Goal: Transaction & Acquisition: Book appointment/travel/reservation

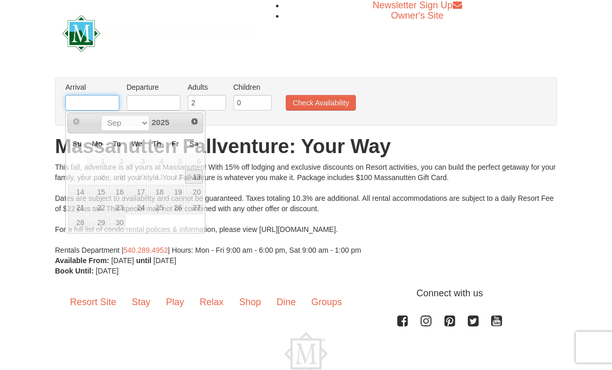
click at [90, 107] on input "text" at bounding box center [92, 103] width 54 height 16
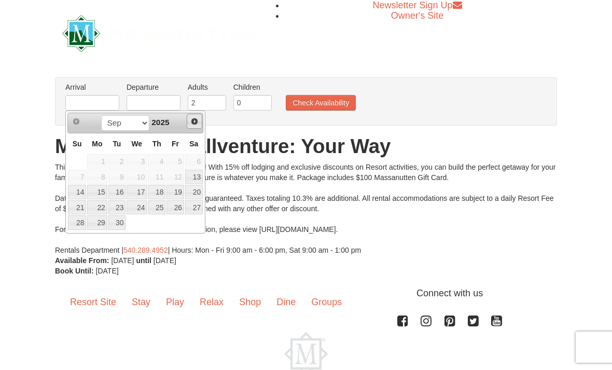
click at [198, 121] on span "Next" at bounding box center [194, 121] width 8 height 8
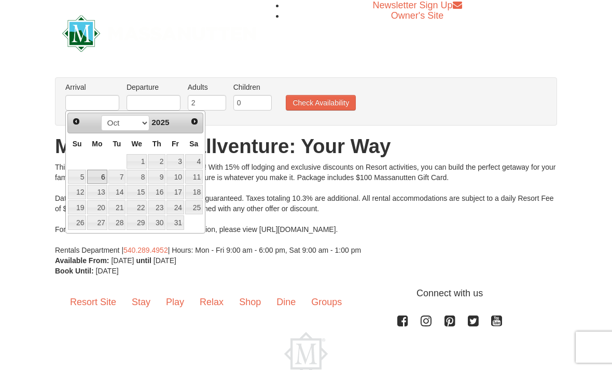
click at [93, 177] on link "6" at bounding box center [97, 176] width 20 height 15
type input "10/06/2025"
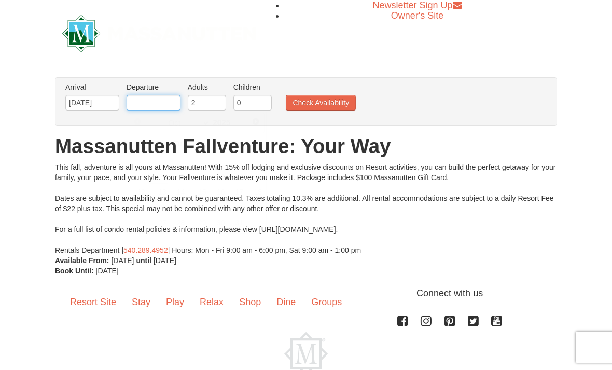
click at [156, 102] on input "text" at bounding box center [153, 103] width 54 height 16
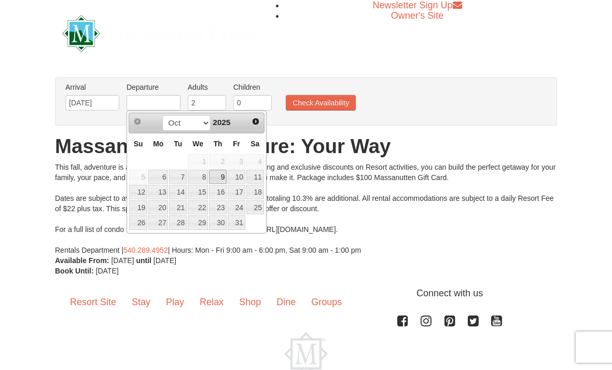
click at [222, 179] on link "9" at bounding box center [218, 176] width 18 height 15
type input "10/09/2025"
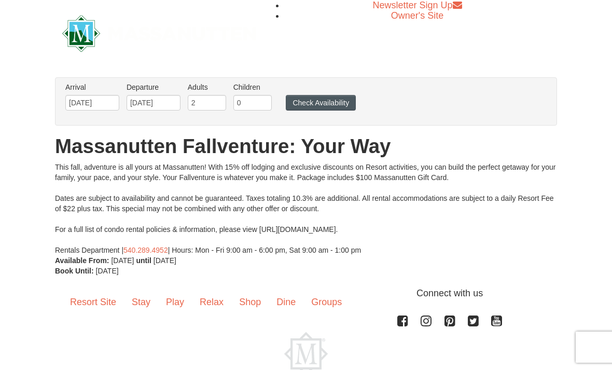
click at [325, 103] on button "Check Availability" at bounding box center [321, 103] width 70 height 16
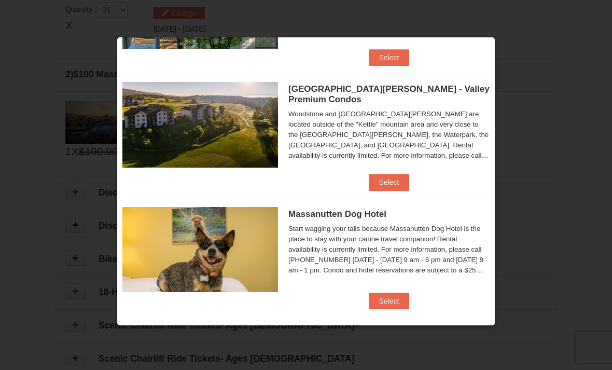
scroll to position [580, 0]
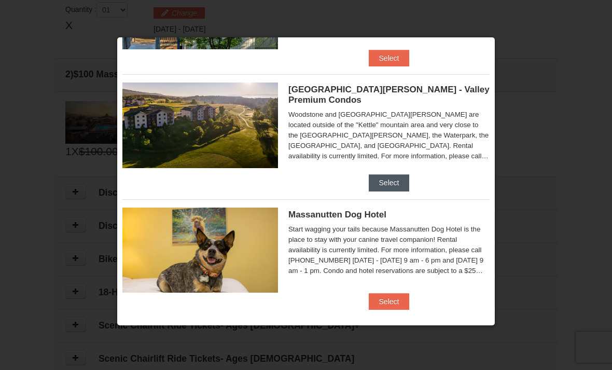
click at [382, 178] on button "Select" at bounding box center [388, 182] width 41 height 17
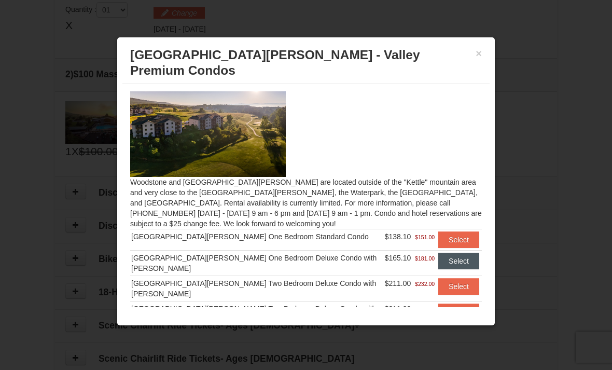
click at [441, 252] on button "Select" at bounding box center [458, 260] width 41 height 17
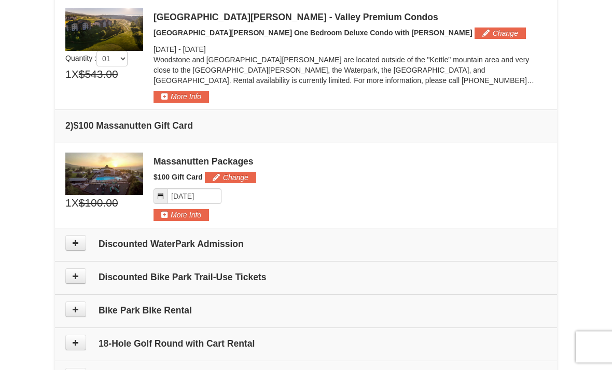
scroll to position [0, 0]
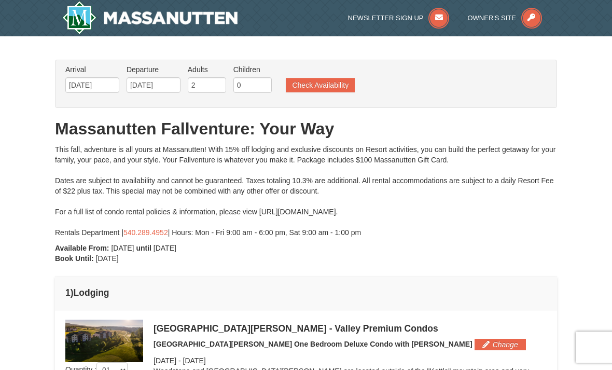
click at [83, 98] on div "Arrival Please format dates MM/DD/YYYY Please format dates MM/DD/YYYY 10/06/202…" at bounding box center [306, 84] width 502 height 48
click at [100, 87] on input "10/06/2025" at bounding box center [92, 85] width 54 height 16
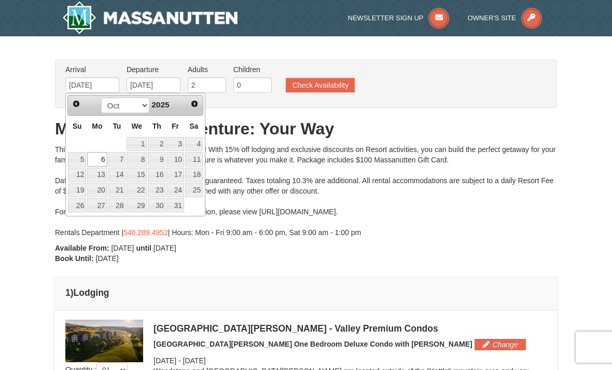
click at [102, 178] on link "13" at bounding box center [97, 174] width 20 height 15
type input "10/13/2025"
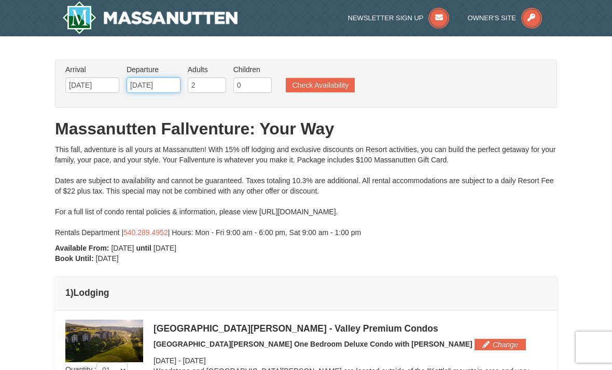
click at [149, 87] on input "10/13/2025" at bounding box center [153, 85] width 54 height 16
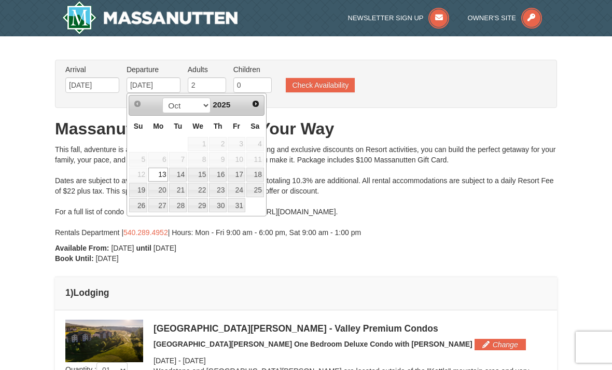
click at [200, 172] on link "15" at bounding box center [198, 174] width 20 height 15
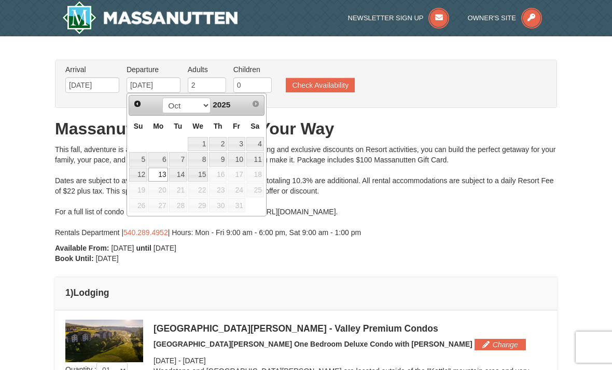
type input "[DATE]"
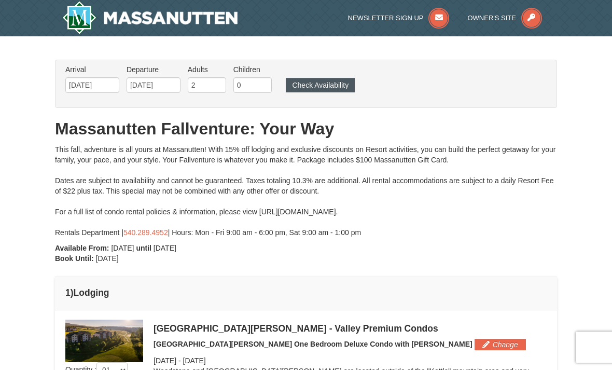
click at [337, 82] on button "Check Availability" at bounding box center [320, 85] width 69 height 15
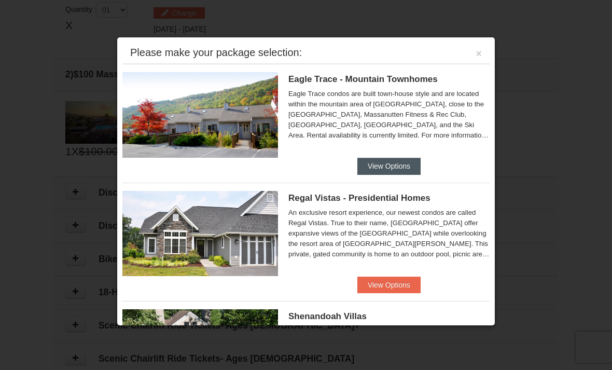
click at [401, 165] on button "View Options" at bounding box center [388, 166] width 63 height 17
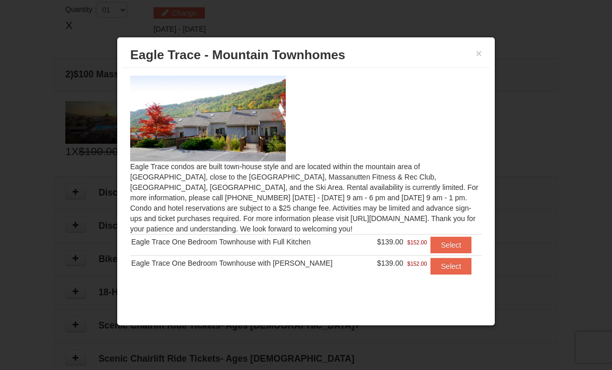
click at [414, 242] on span "$152.00" at bounding box center [417, 242] width 20 height 10
click at [479, 59] on button "×" at bounding box center [478, 53] width 6 height 10
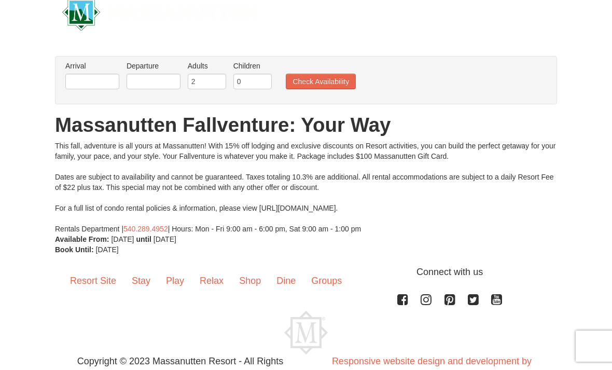
scroll to position [13, 0]
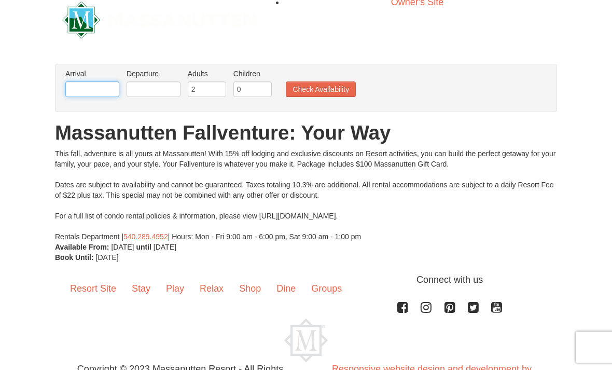
click at [84, 91] on input "text" at bounding box center [92, 89] width 54 height 16
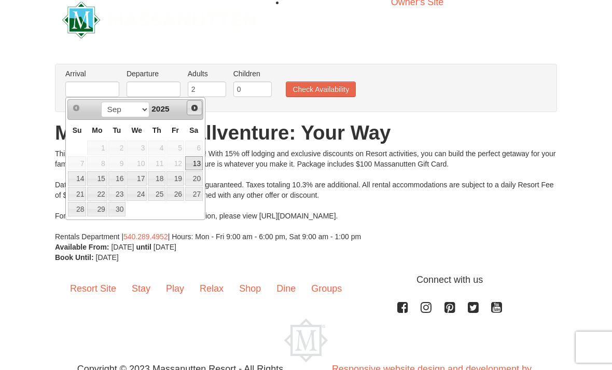
click at [200, 101] on link "Next" at bounding box center [195, 108] width 16 height 16
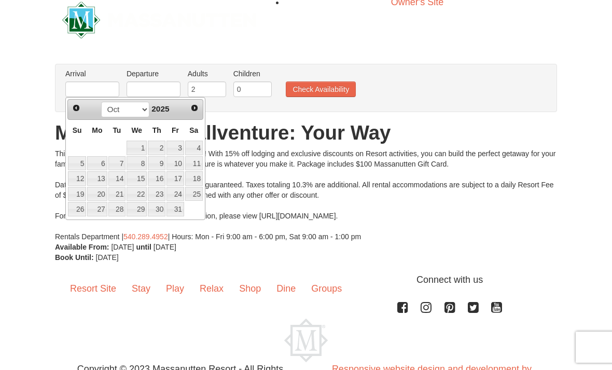
click at [123, 173] on link "14" at bounding box center [117, 178] width 18 height 15
type input "10/14/2025"
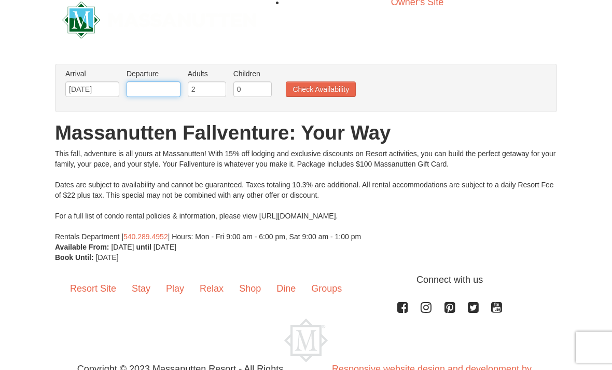
click at [163, 87] on input "text" at bounding box center [153, 89] width 54 height 16
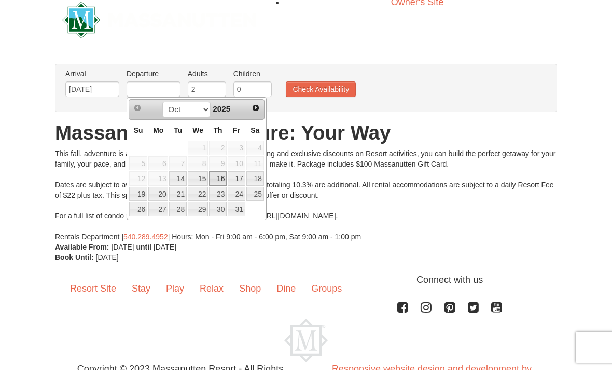
click at [224, 173] on link "16" at bounding box center [218, 178] width 18 height 15
type input "10/16/2025"
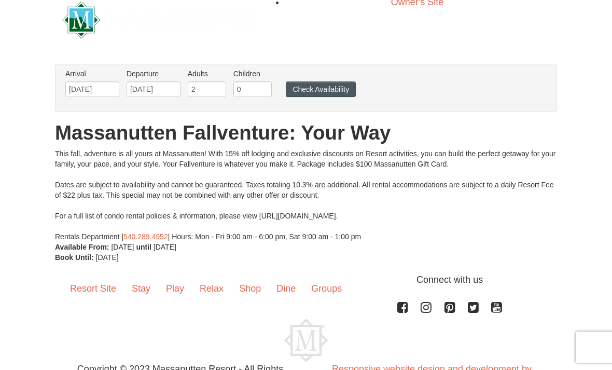
click at [333, 88] on button "Check Availability" at bounding box center [321, 89] width 70 height 16
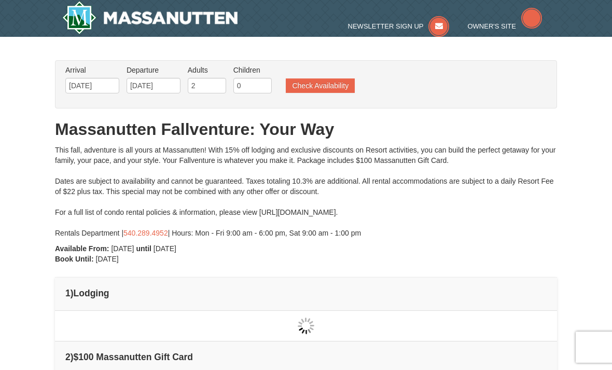
type input "[DATE]"
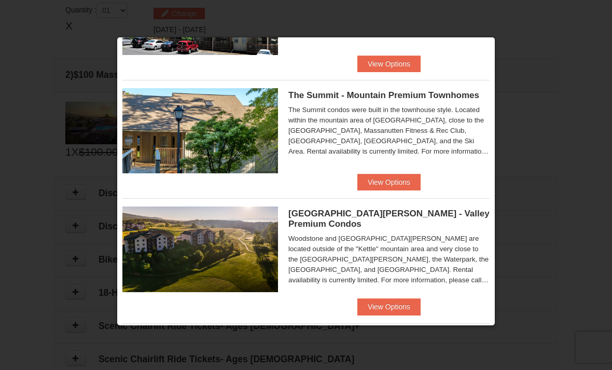
scroll to position [457, 0]
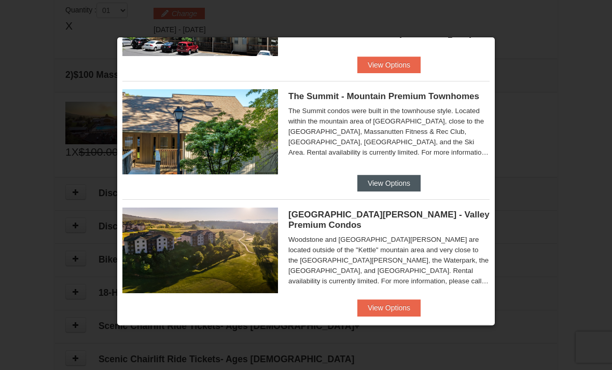
click at [369, 180] on button "View Options" at bounding box center [388, 183] width 63 height 17
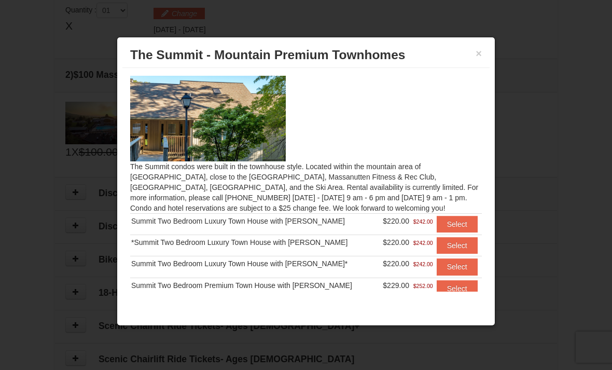
click at [473, 53] on h3 "The Summit - Mountain Premium Townhomes" at bounding box center [305, 55] width 351 height 16
click at [477, 57] on button "×" at bounding box center [478, 53] width 6 height 10
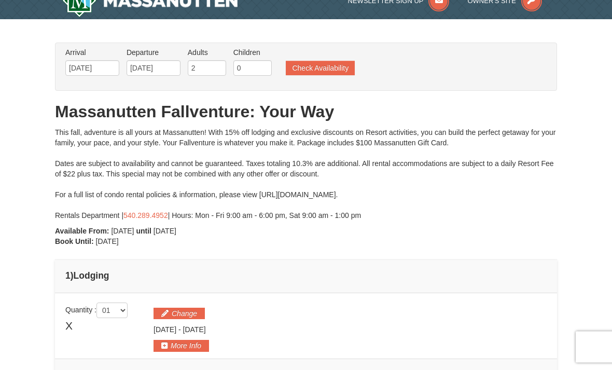
scroll to position [0, 0]
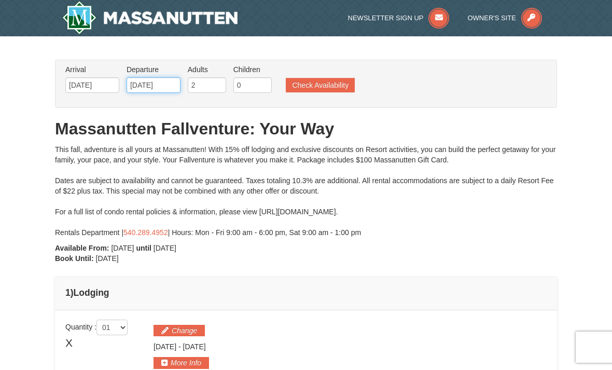
click at [150, 82] on input "[DATE]" at bounding box center [153, 85] width 54 height 16
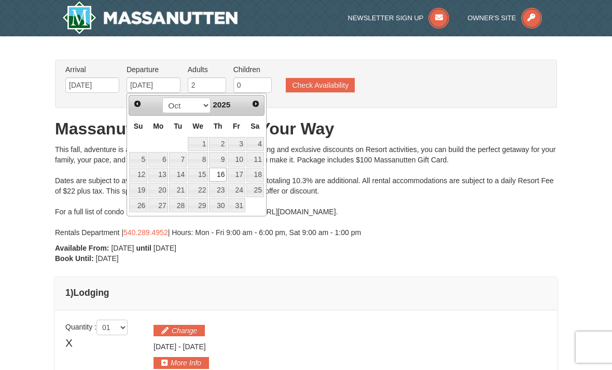
click at [309, 137] on h1 "Massanutten Fallventure: Your Way" at bounding box center [306, 128] width 502 height 21
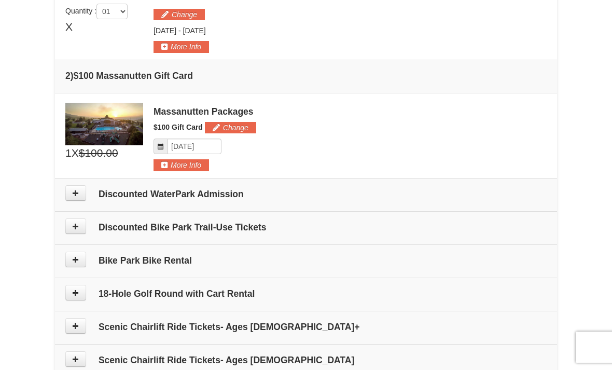
scroll to position [323, 0]
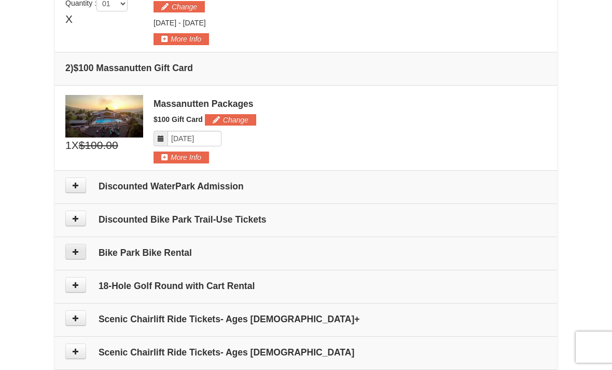
click at [75, 253] on icon at bounding box center [75, 251] width 7 height 7
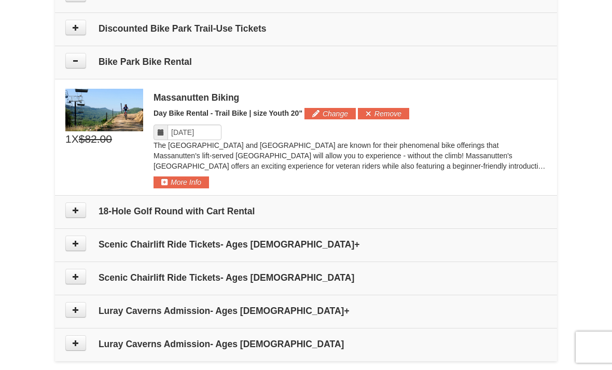
scroll to position [513, 0]
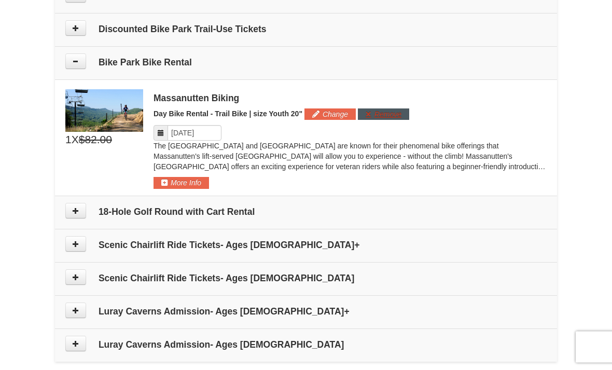
click at [382, 112] on button "Remove" at bounding box center [383, 114] width 51 height 11
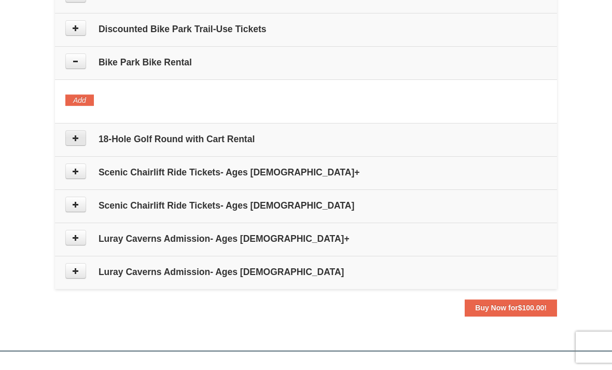
click at [82, 136] on button at bounding box center [75, 138] width 21 height 16
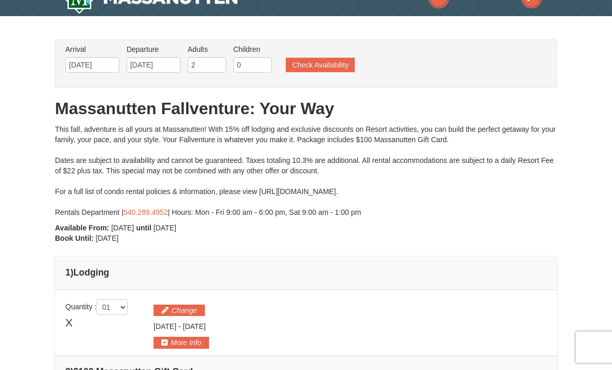
scroll to position [0, 0]
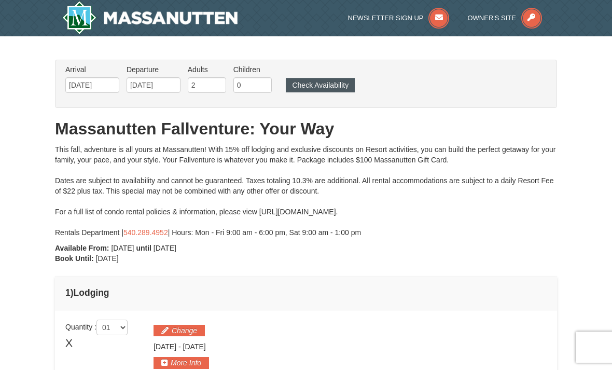
click at [321, 84] on button "Check Availability" at bounding box center [320, 85] width 69 height 15
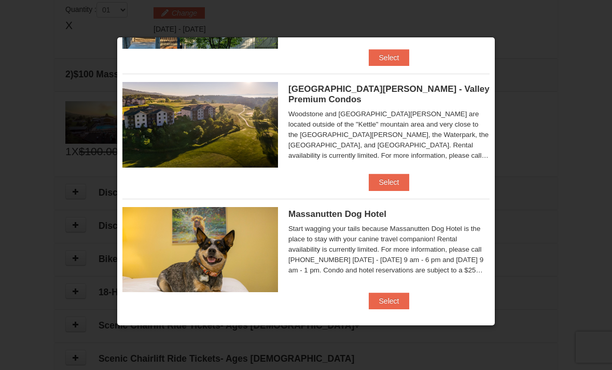
scroll to position [580, 0]
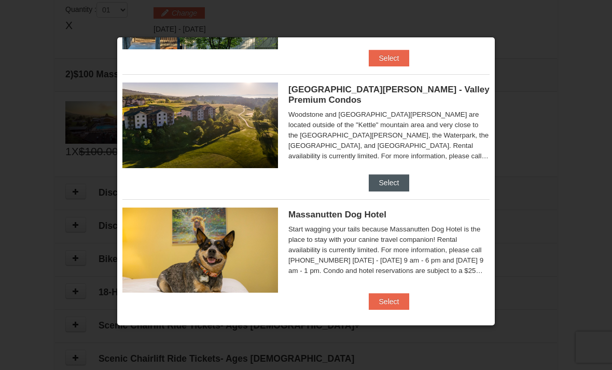
click at [386, 174] on button "Select" at bounding box center [388, 182] width 41 height 17
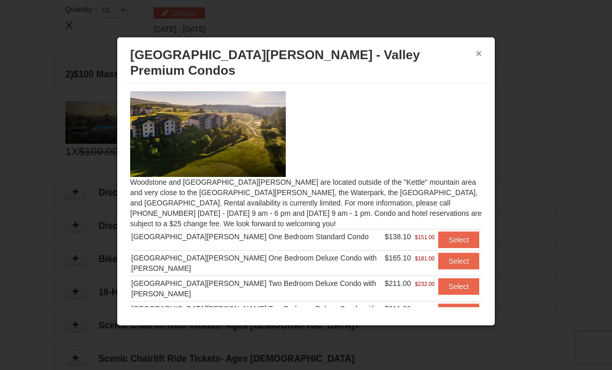
click at [480, 55] on button "×" at bounding box center [478, 53] width 6 height 10
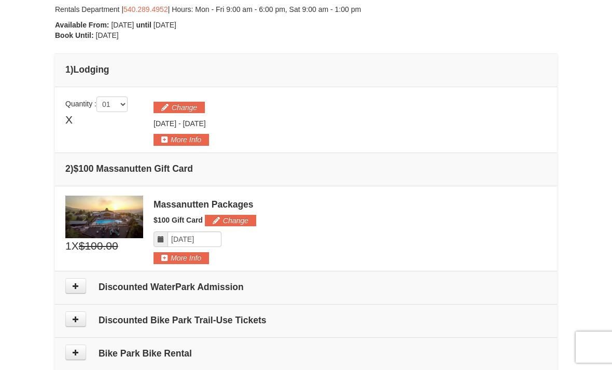
scroll to position [222, 0]
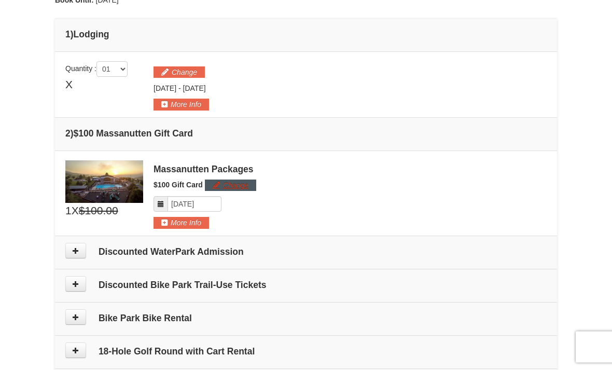
click at [245, 182] on button "Change" at bounding box center [230, 185] width 51 height 11
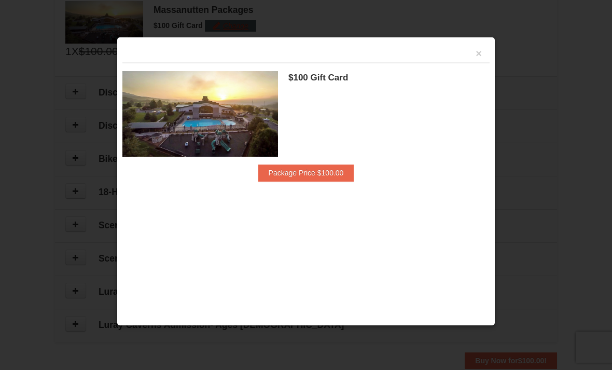
scroll to position [418, 0]
click at [537, 77] on div at bounding box center [306, 185] width 612 height 370
click at [479, 53] on button "×" at bounding box center [478, 53] width 6 height 10
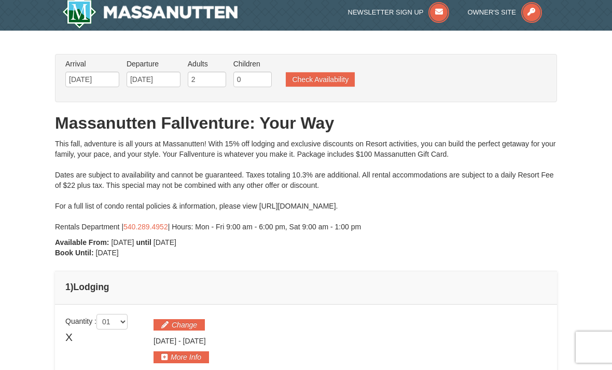
scroll to position [0, 0]
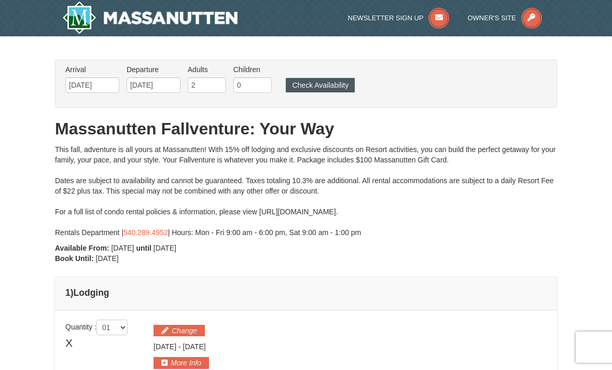
click at [316, 81] on button "Check Availability" at bounding box center [320, 85] width 69 height 15
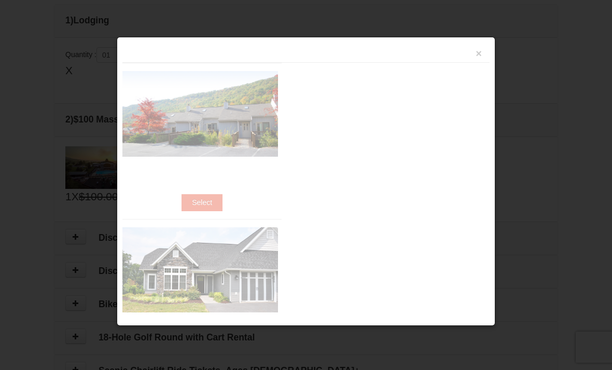
scroll to position [280, 0]
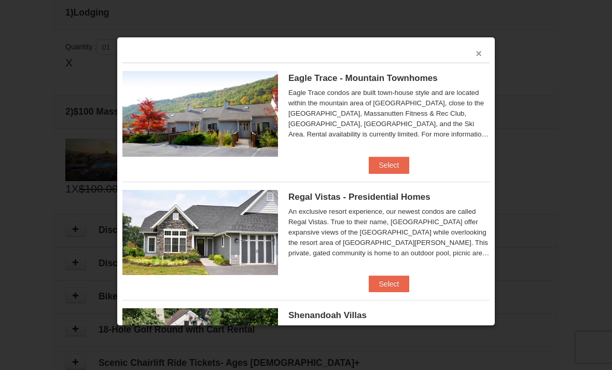
click at [478, 56] on button "×" at bounding box center [478, 53] width 6 height 10
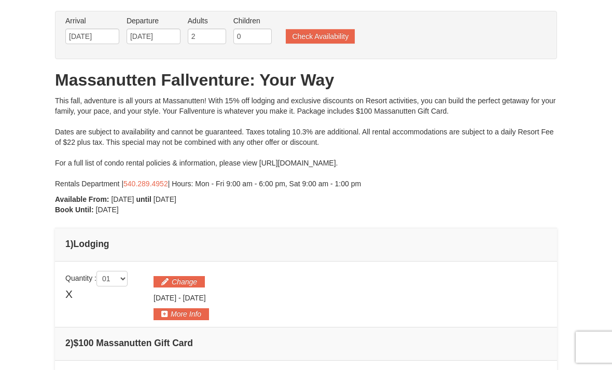
scroll to position [0, 0]
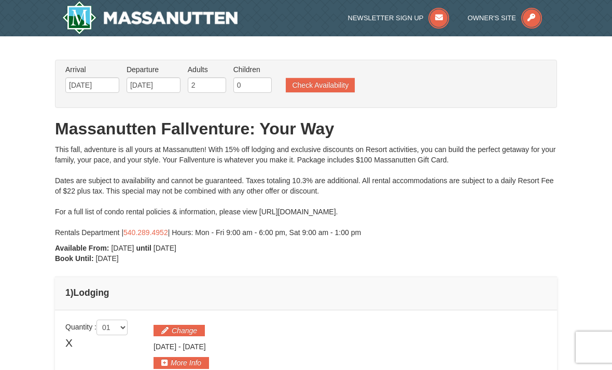
click at [214, 13] on img at bounding box center [149, 17] width 175 height 33
